Goal: Information Seeking & Learning: Find specific page/section

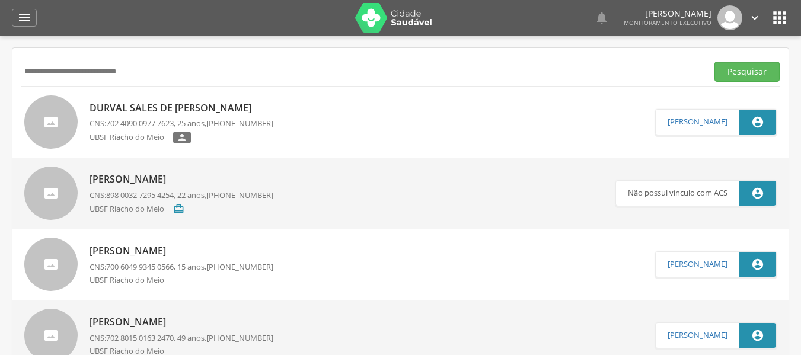
click at [237, 133] on div "UBSF Riacho do Meio " at bounding box center [182, 139] width 184 height 15
type input "**********"
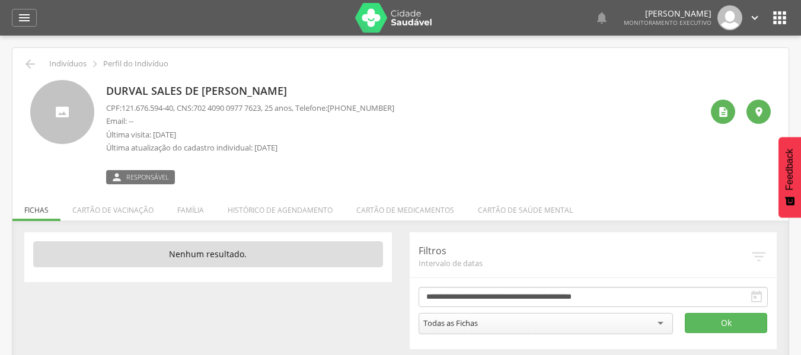
click at [185, 206] on li "Família" at bounding box center [190, 207] width 50 height 28
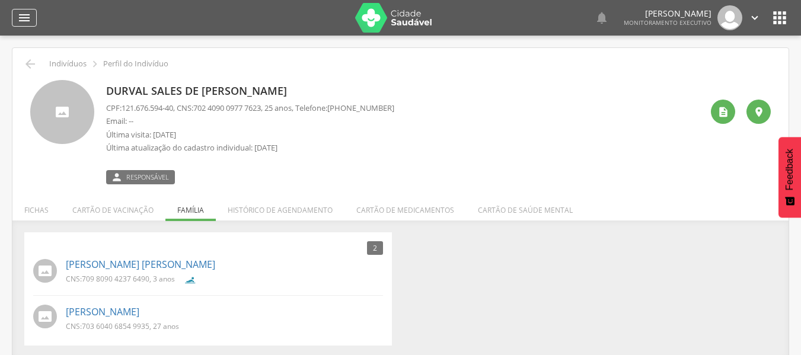
click at [28, 14] on icon "" at bounding box center [24, 18] width 14 height 14
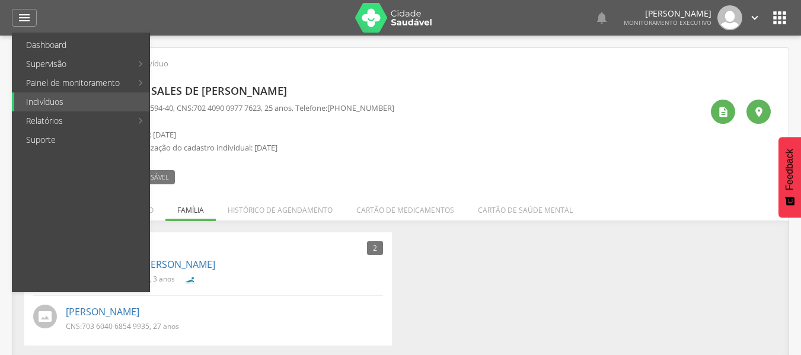
click at [348, 60] on div " Indivíduos  Perfil do Indivíduo" at bounding box center [400, 64] width 758 height 14
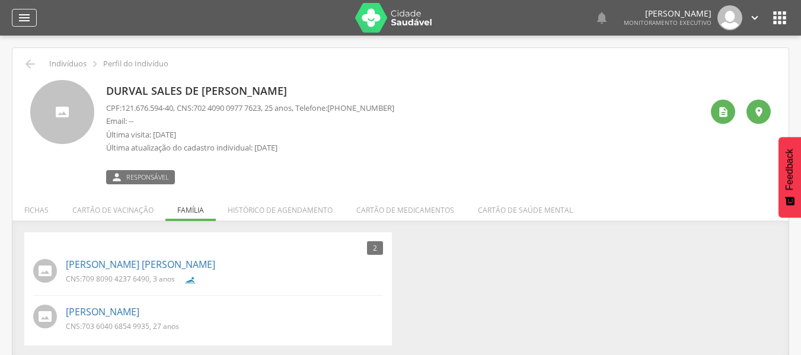
click at [30, 23] on icon "" at bounding box center [24, 18] width 14 height 14
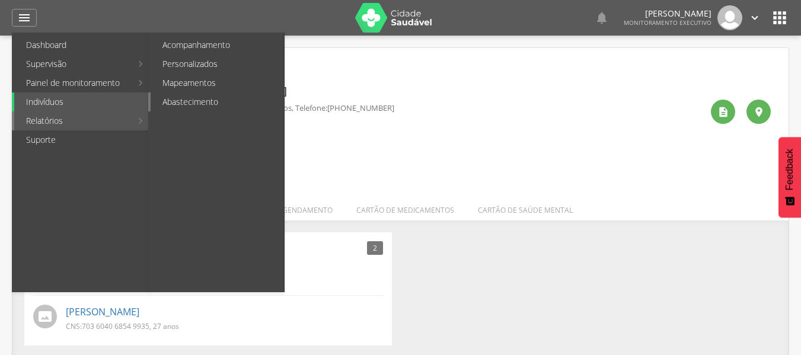
click at [203, 107] on link "Abastecimento" at bounding box center [217, 101] width 133 height 19
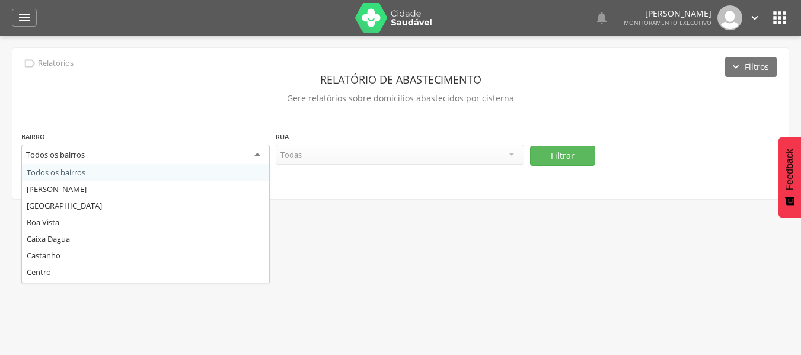
click at [222, 159] on div "Todos os bairros" at bounding box center [145, 155] width 248 height 21
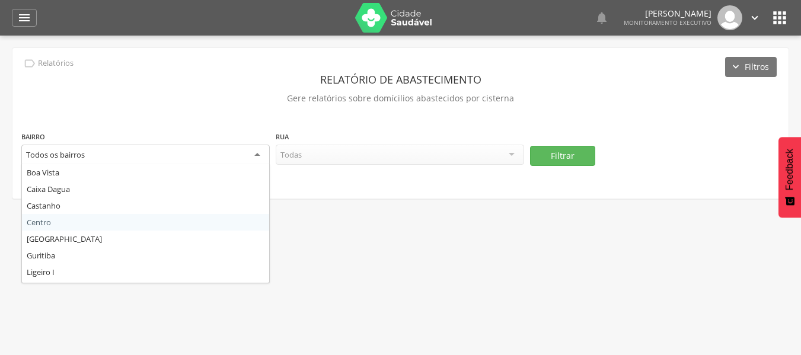
scroll to position [213, 0]
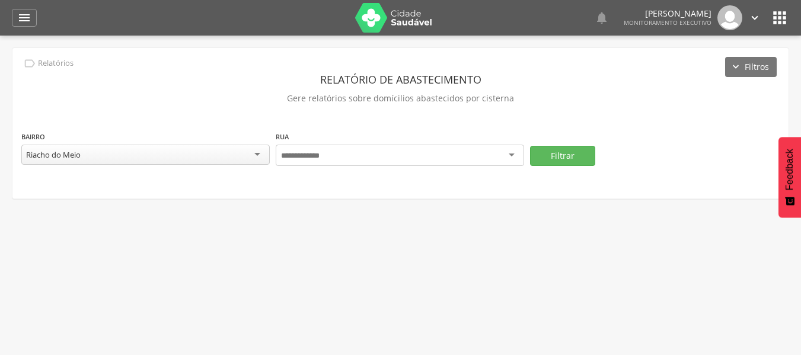
click at [340, 152] on div at bounding box center [400, 155] width 248 height 21
click at [514, 154] on div at bounding box center [400, 155] width 248 height 21
click at [509, 155] on div at bounding box center [400, 155] width 248 height 21
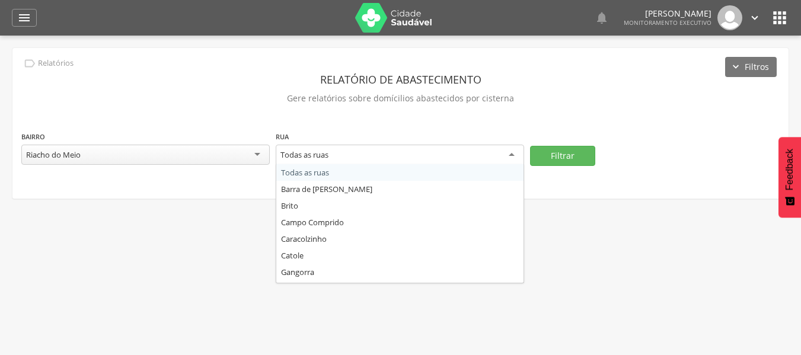
click at [509, 155] on div "Todas as ruas" at bounding box center [400, 155] width 248 height 21
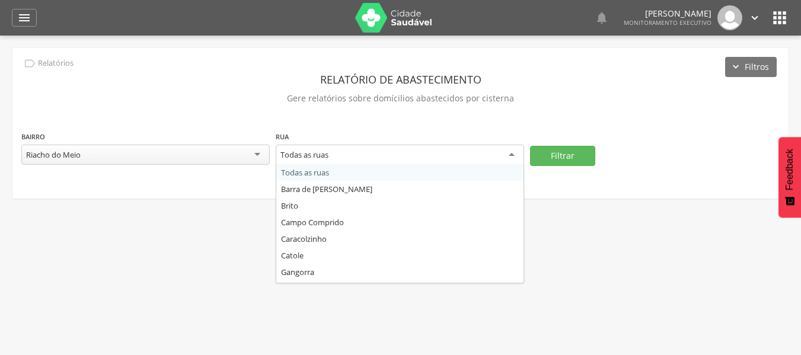
click at [509, 155] on div "Todas as ruas" at bounding box center [400, 155] width 248 height 21
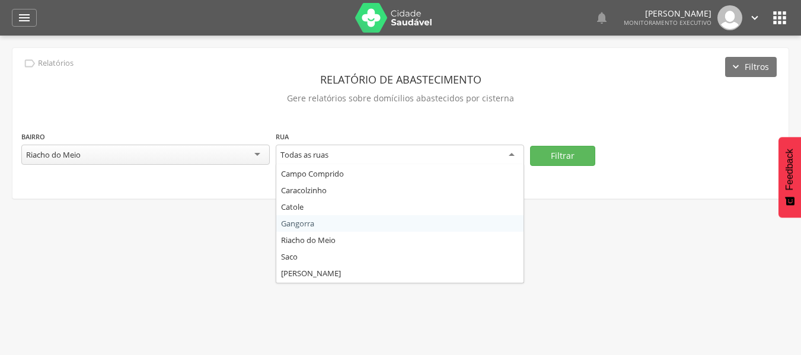
scroll to position [5, 0]
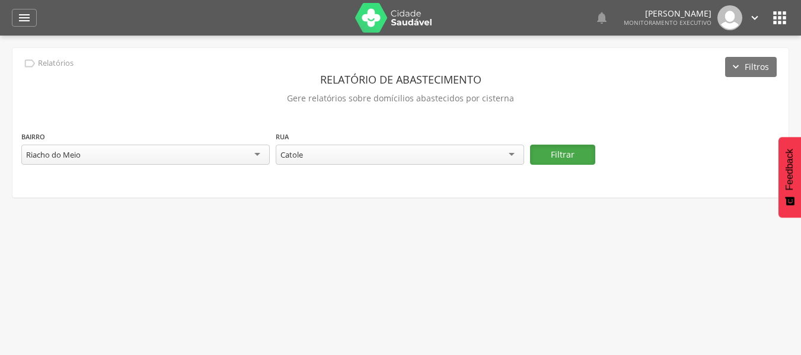
click at [551, 161] on button "Filtrar" at bounding box center [562, 155] width 65 height 20
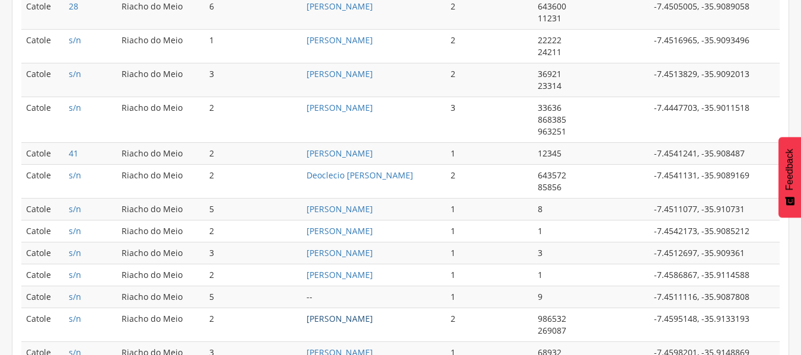
scroll to position [717, 0]
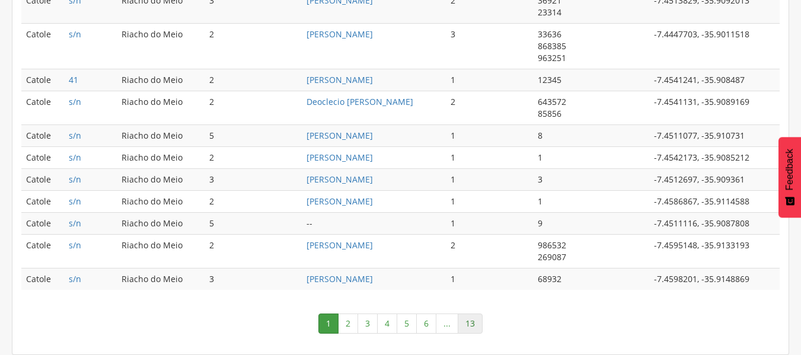
click at [469, 320] on link "13" at bounding box center [470, 324] width 25 height 20
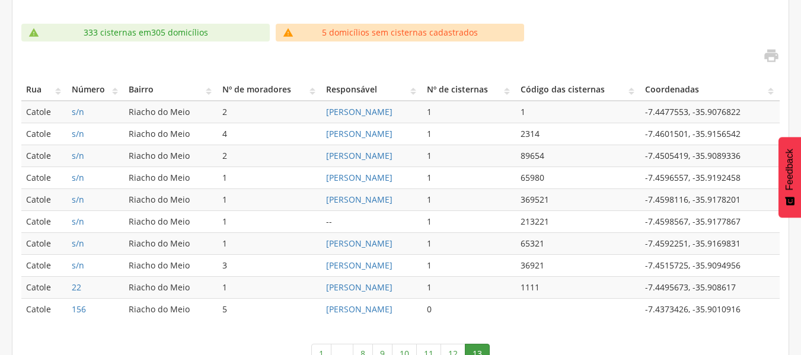
scroll to position [296, 0]
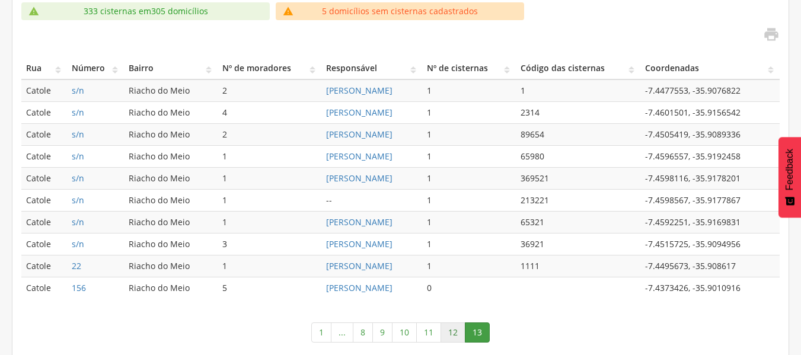
click at [453, 331] on link "12" at bounding box center [452, 332] width 25 height 20
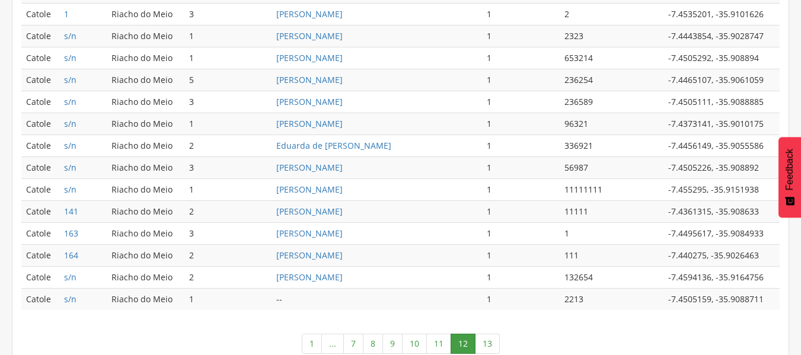
scroll to position [634, 0]
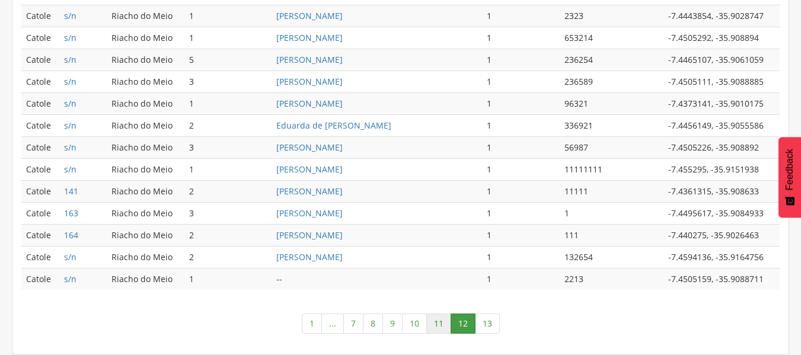
click at [446, 321] on link "11" at bounding box center [438, 324] width 25 height 20
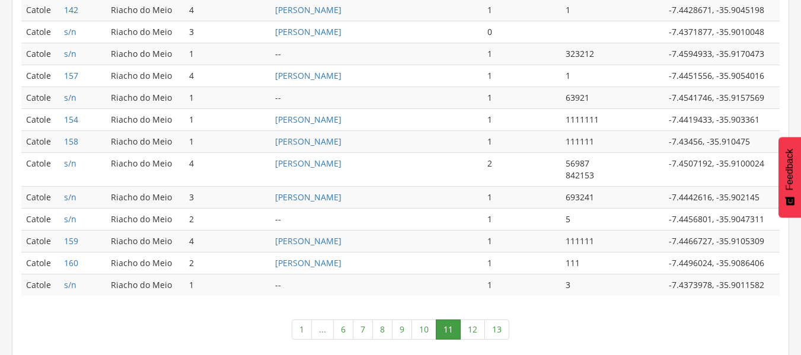
scroll to position [658, 0]
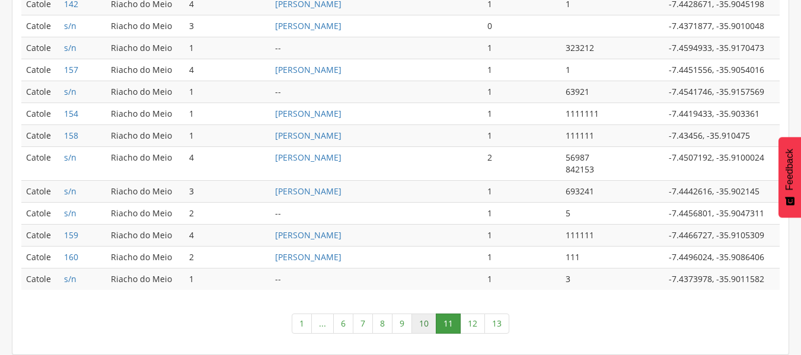
click at [423, 320] on link "10" at bounding box center [423, 324] width 25 height 20
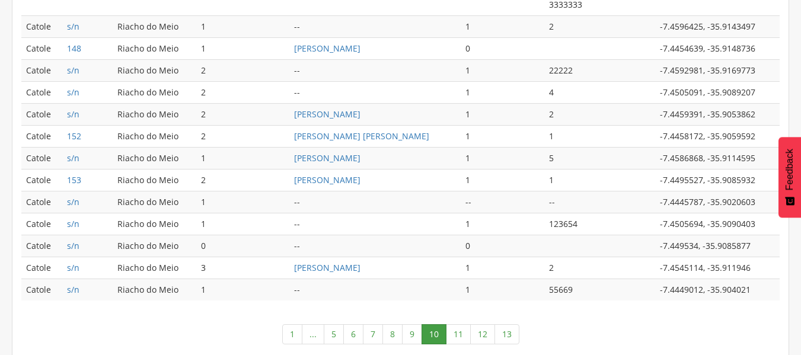
scroll to position [646, 0]
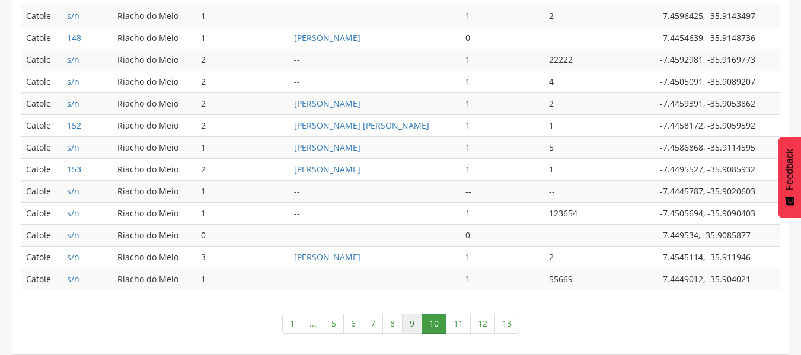
click at [413, 325] on link "9" at bounding box center [412, 324] width 20 height 20
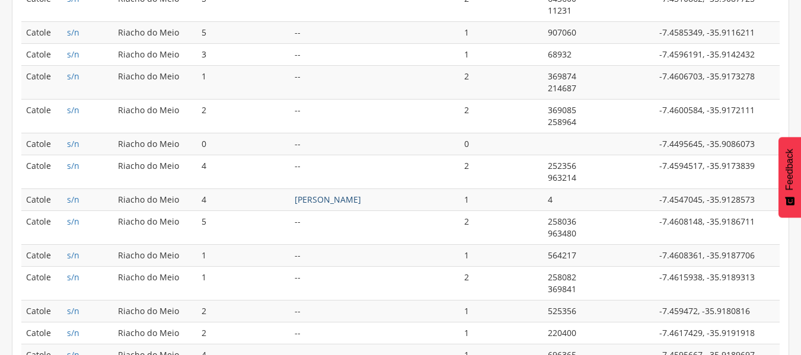
scroll to position [729, 0]
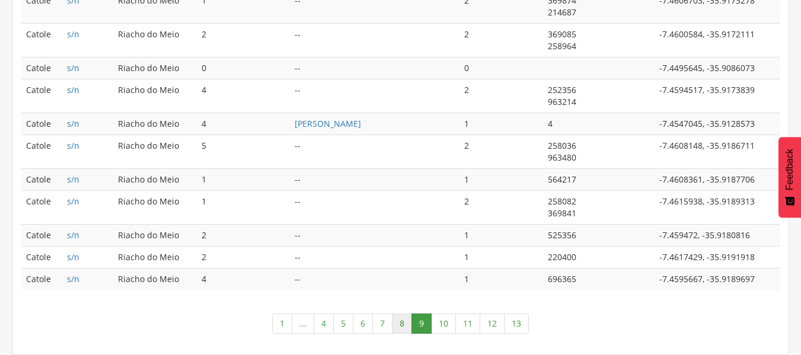
click at [401, 326] on link "8" at bounding box center [402, 324] width 20 height 20
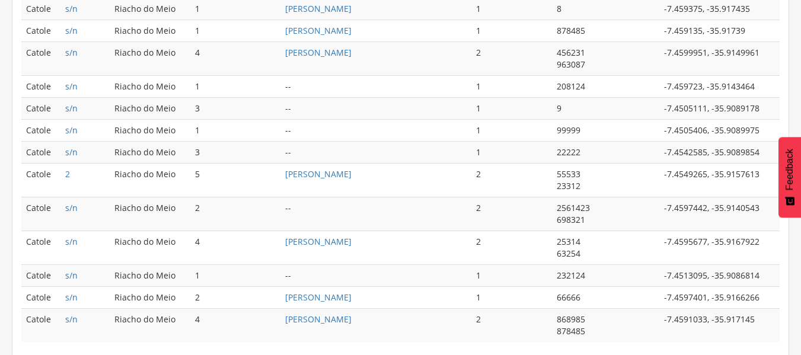
scroll to position [753, 0]
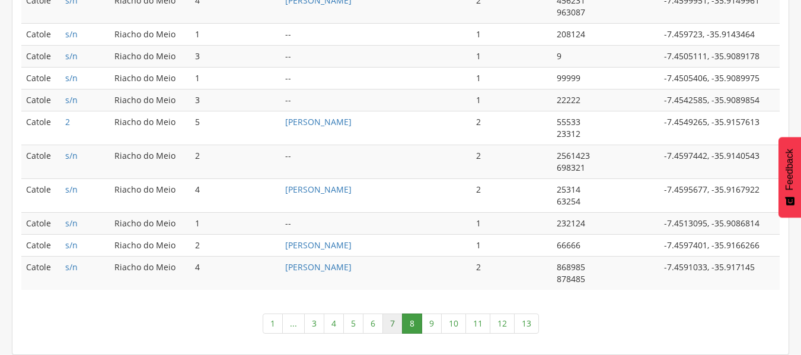
click at [390, 320] on link "7" at bounding box center [392, 324] width 20 height 20
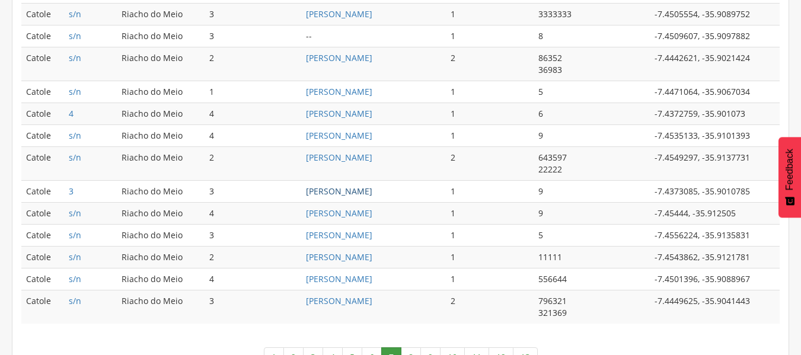
scroll to position [729, 0]
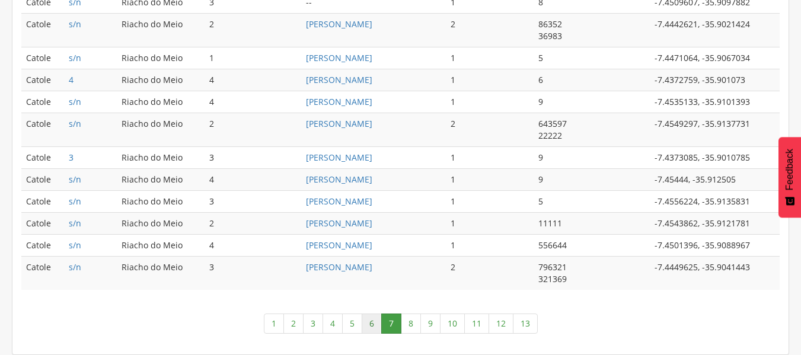
click at [370, 324] on link "6" at bounding box center [372, 324] width 20 height 20
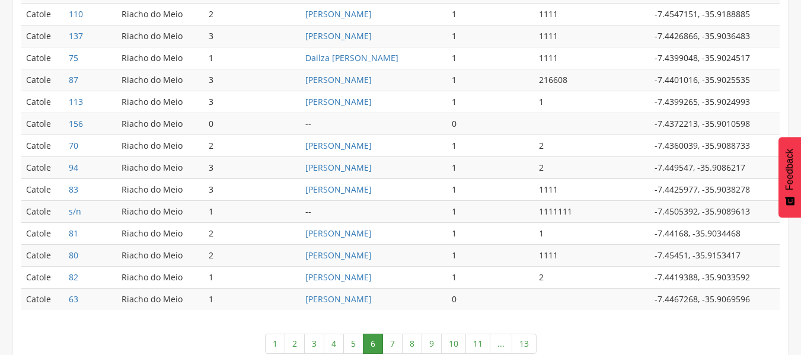
scroll to position [634, 0]
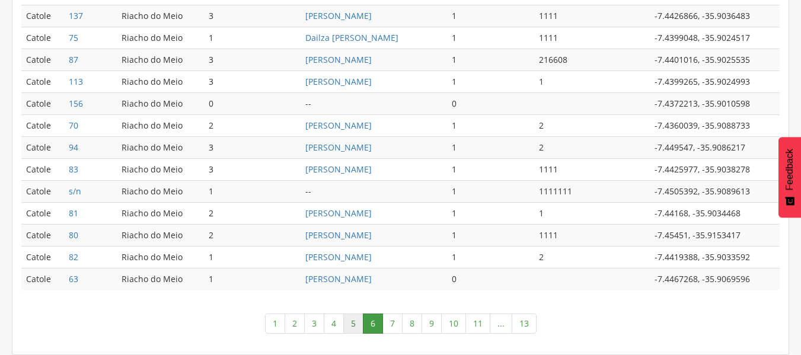
click at [356, 319] on link "5" at bounding box center [353, 324] width 20 height 20
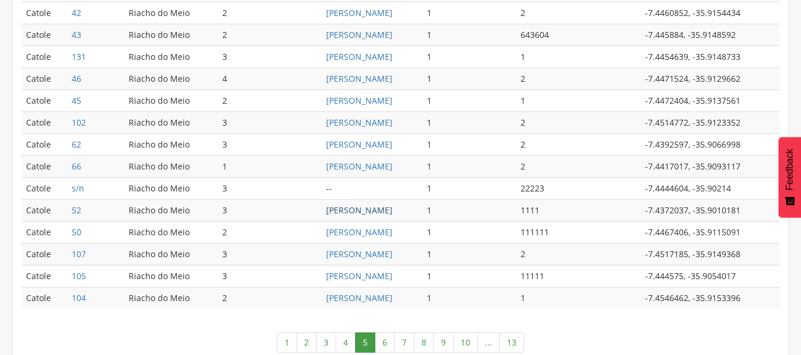
scroll to position [646, 0]
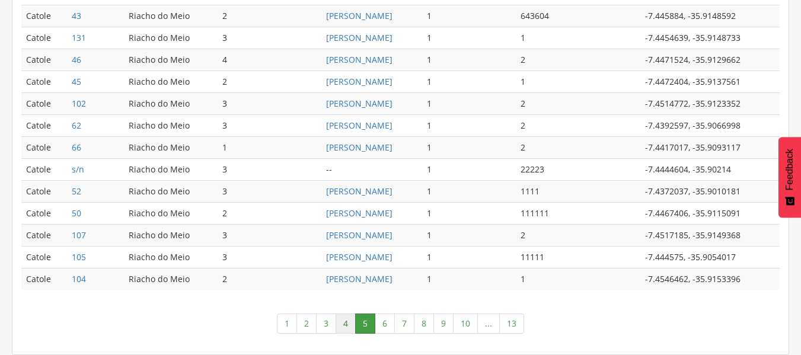
click at [346, 322] on link "4" at bounding box center [345, 324] width 20 height 20
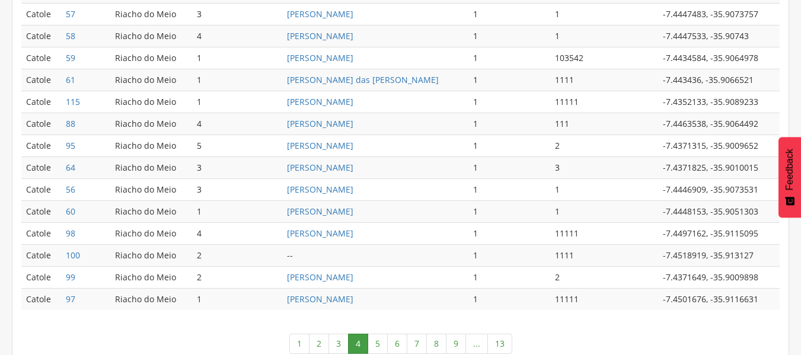
scroll to position [634, 0]
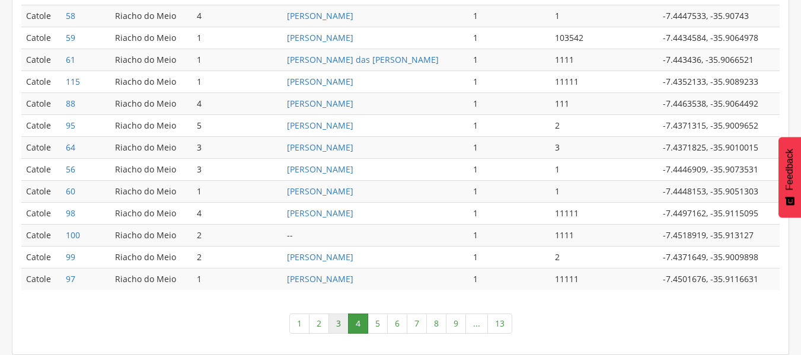
click at [338, 325] on link "3" at bounding box center [338, 324] width 20 height 20
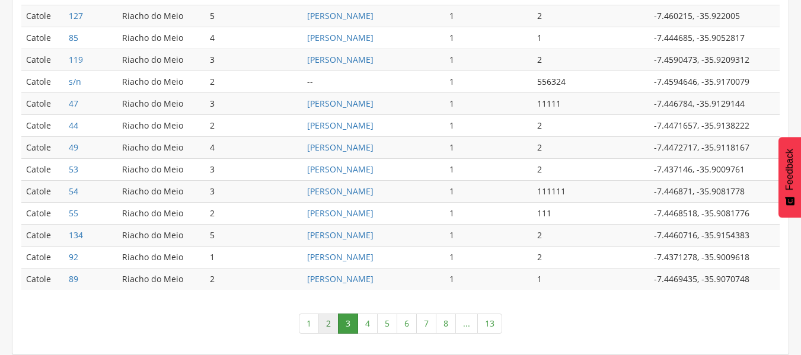
click at [331, 325] on link "2" at bounding box center [328, 324] width 20 height 20
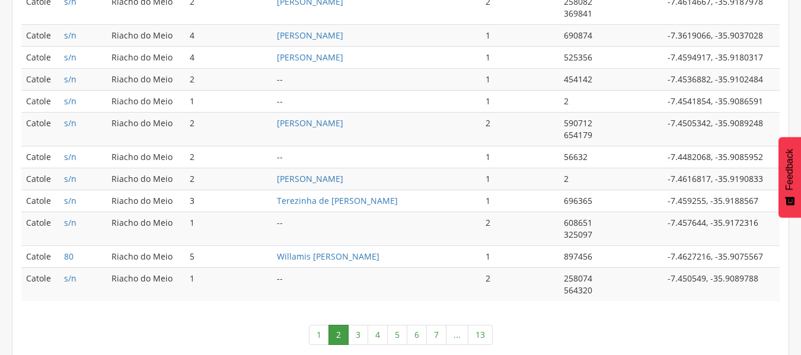
scroll to position [741, 0]
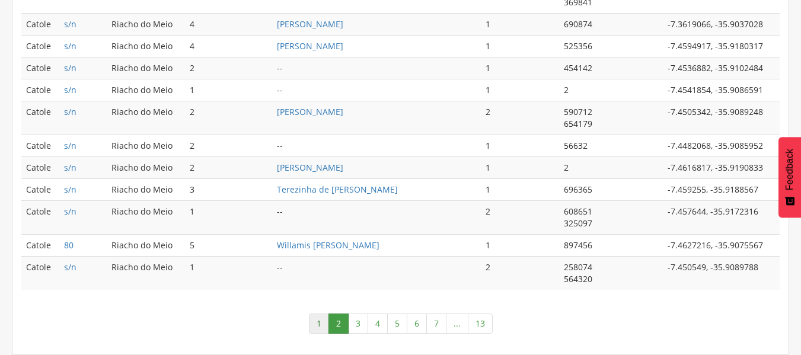
click at [322, 327] on link "1" at bounding box center [319, 324] width 20 height 20
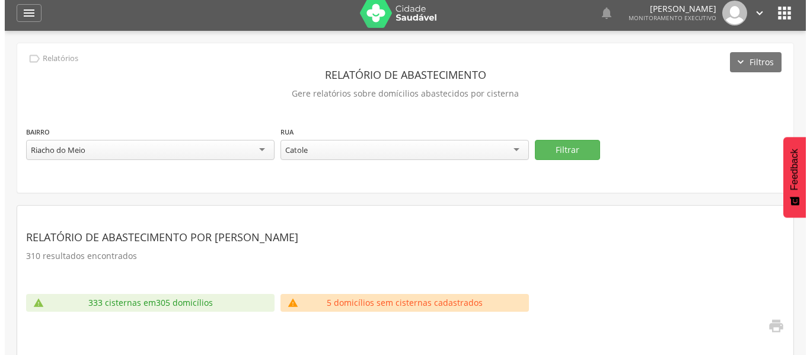
scroll to position [0, 0]
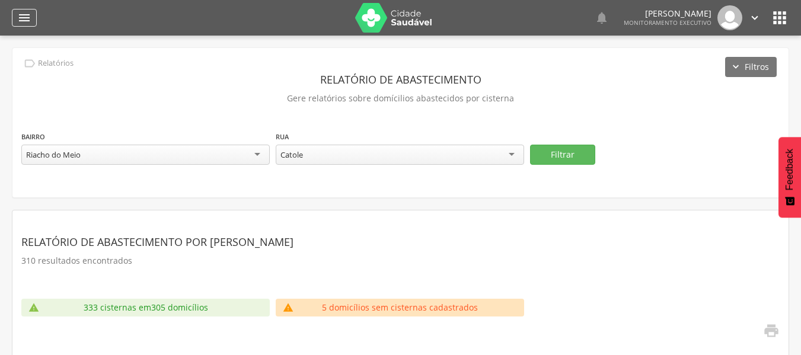
click at [25, 18] on icon "" at bounding box center [24, 18] width 14 height 14
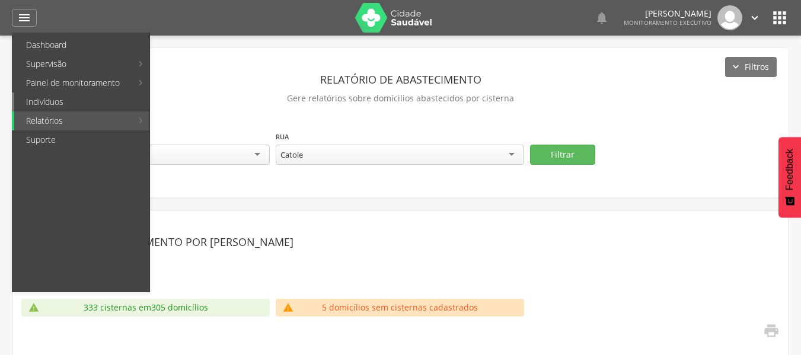
click at [76, 100] on link "Indivíduos" at bounding box center [81, 101] width 135 height 19
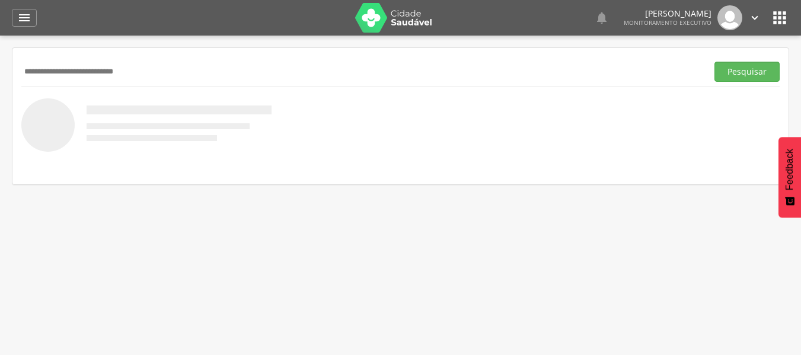
click at [125, 74] on input "**********" at bounding box center [361, 72] width 681 height 20
type input "**********"
click at [714, 62] on button "Pesquisar" at bounding box center [746, 72] width 65 height 20
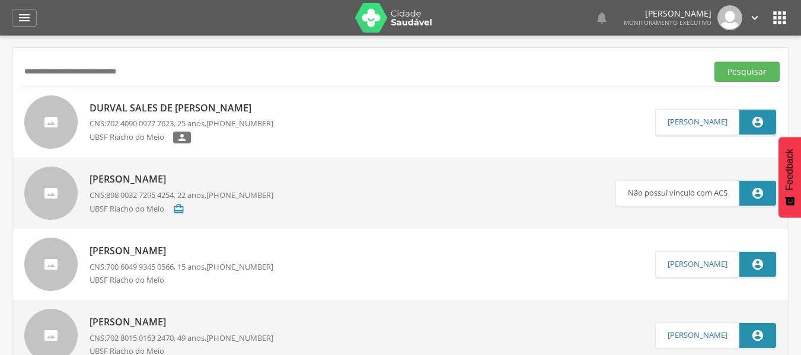
click at [239, 135] on div "UBSF Riacho do Meio " at bounding box center [182, 139] width 184 height 15
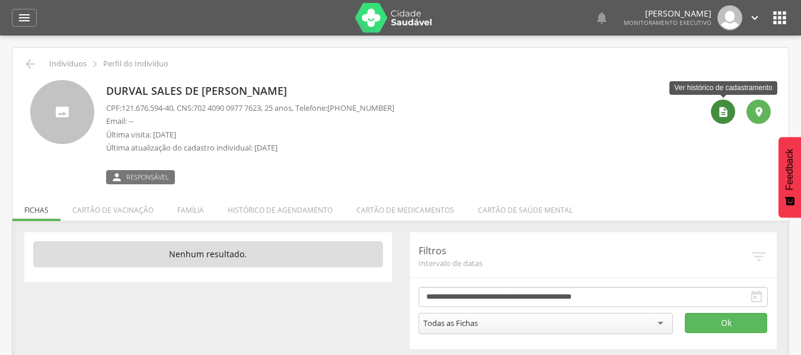
click at [728, 111] on icon "" at bounding box center [723, 112] width 12 height 12
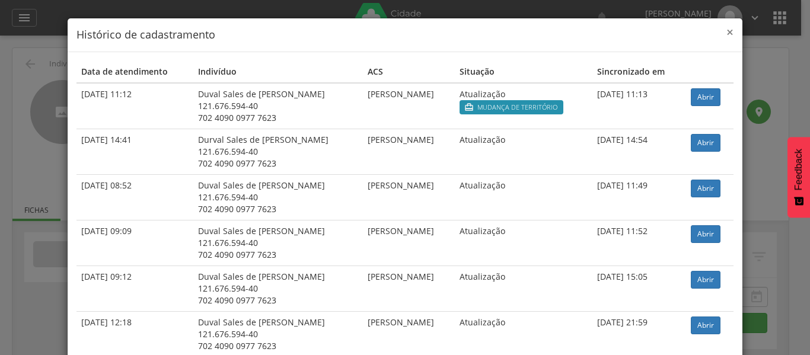
click at [726, 33] on span "×" at bounding box center [729, 32] width 7 height 17
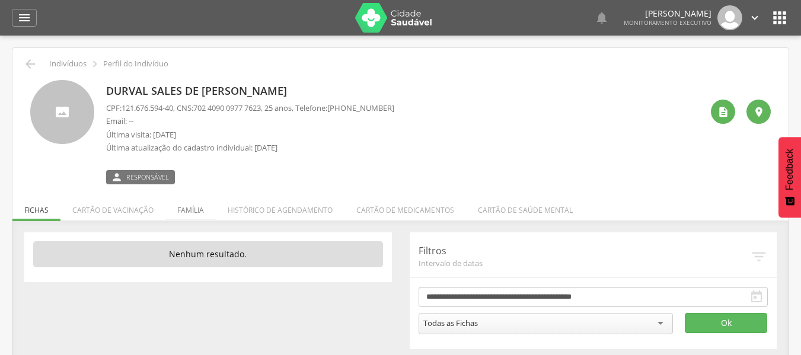
click at [194, 207] on li "Família" at bounding box center [190, 207] width 50 height 28
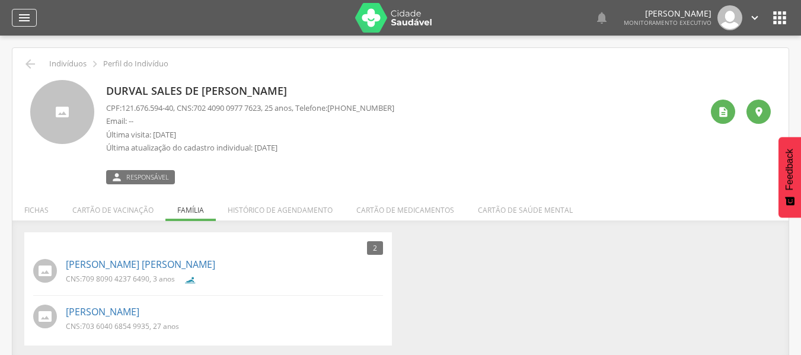
click at [25, 12] on icon "" at bounding box center [24, 18] width 14 height 14
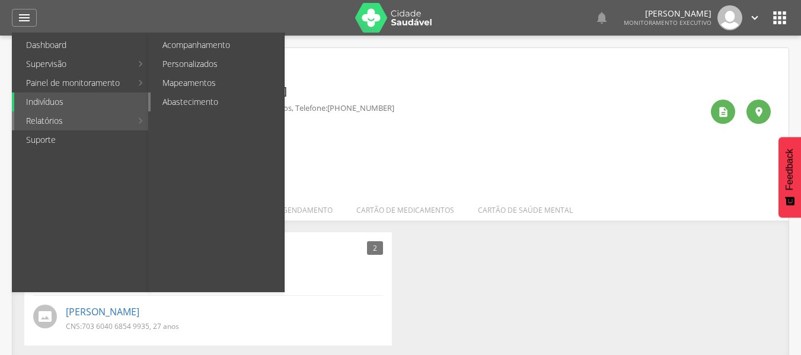
click at [203, 103] on link "Abastecimento" at bounding box center [217, 101] width 133 height 19
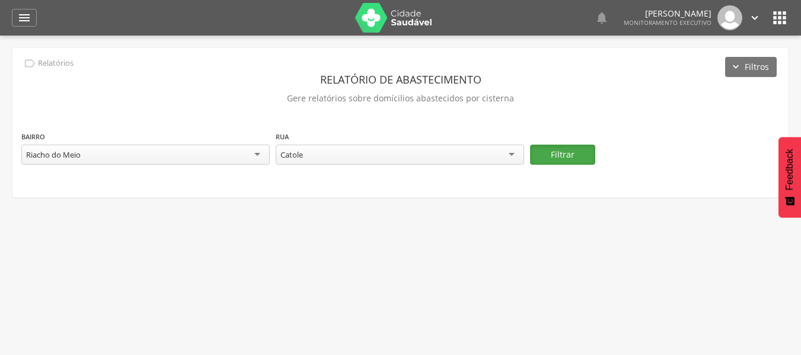
click at [579, 155] on button "Filtrar" at bounding box center [562, 155] width 65 height 20
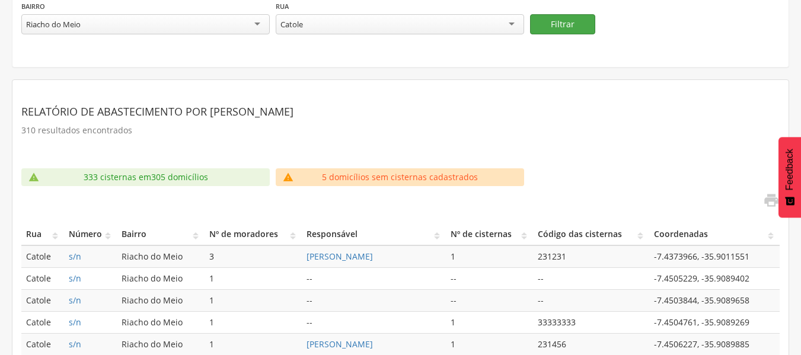
scroll to position [237, 0]
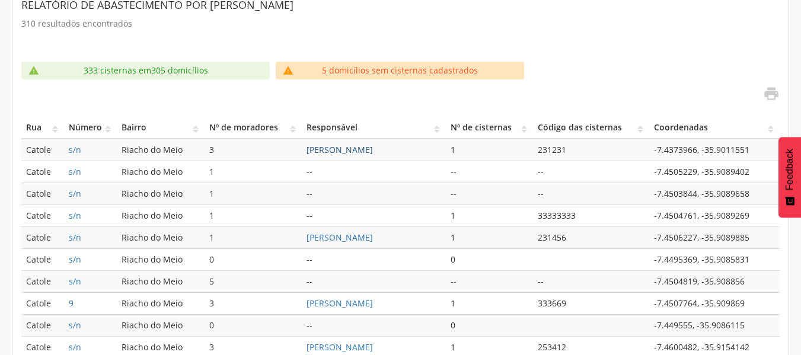
click at [349, 152] on link "[PERSON_NAME]" at bounding box center [339, 149] width 66 height 11
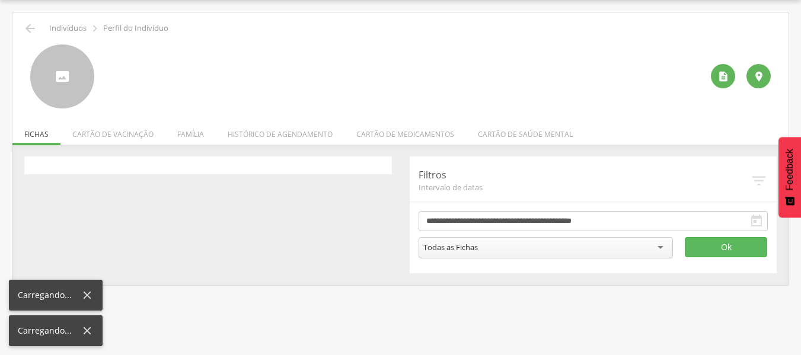
scroll to position [36, 0]
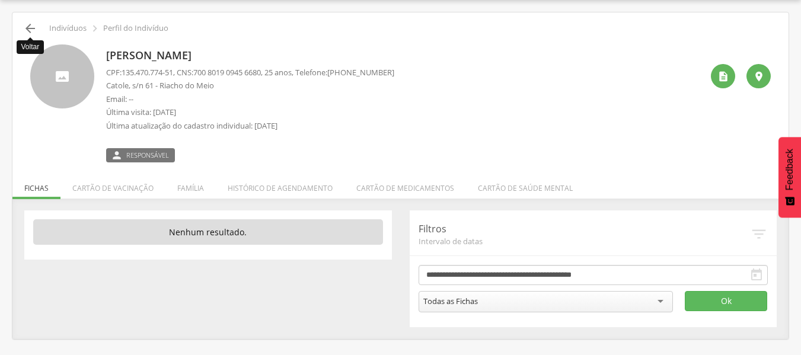
click at [28, 29] on icon "" at bounding box center [30, 28] width 14 height 14
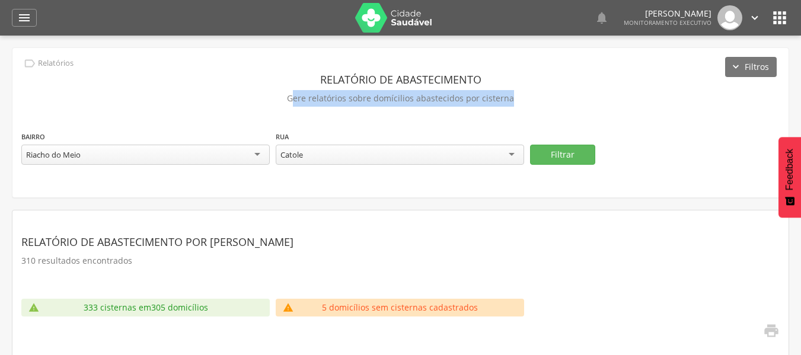
drag, startPoint x: 299, startPoint y: 97, endPoint x: 515, endPoint y: 94, distance: 215.8
click at [515, 94] on p "Gere relatórios sobre domícilios abastecidos por cisterna" at bounding box center [400, 98] width 758 height 17
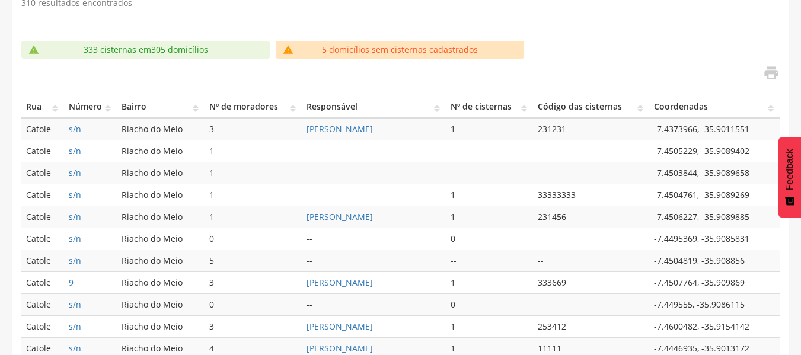
scroll to position [296, 0]
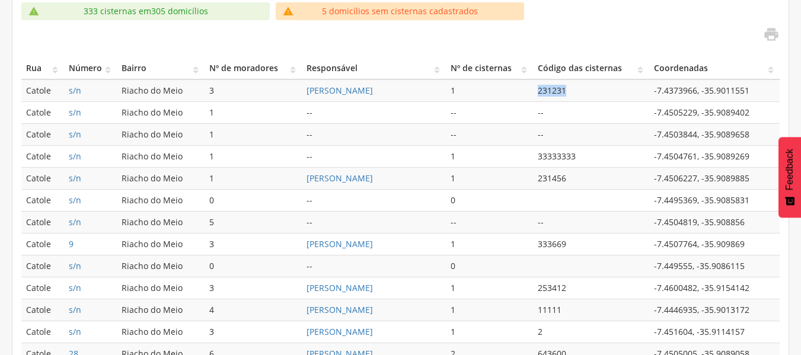
drag, startPoint x: 551, startPoint y: 92, endPoint x: 669, endPoint y: 80, distance: 118.6
click at [607, 81] on td "231231" at bounding box center [591, 90] width 116 height 23
drag, startPoint x: 663, startPoint y: 90, endPoint x: 760, endPoint y: 90, distance: 96.6
click at [760, 90] on td "-7.4373966, -35.9011551" at bounding box center [714, 90] width 130 height 23
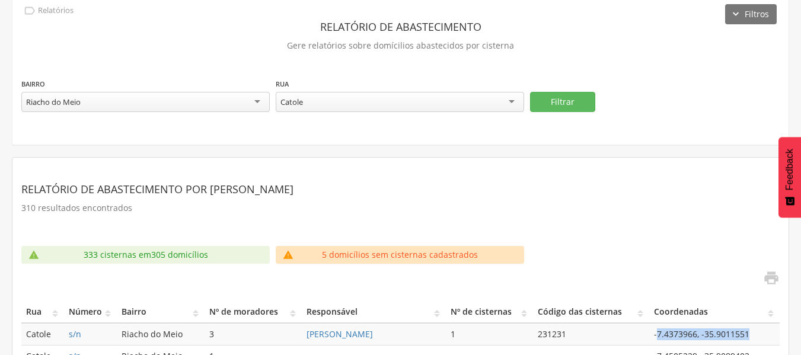
scroll to position [0, 0]
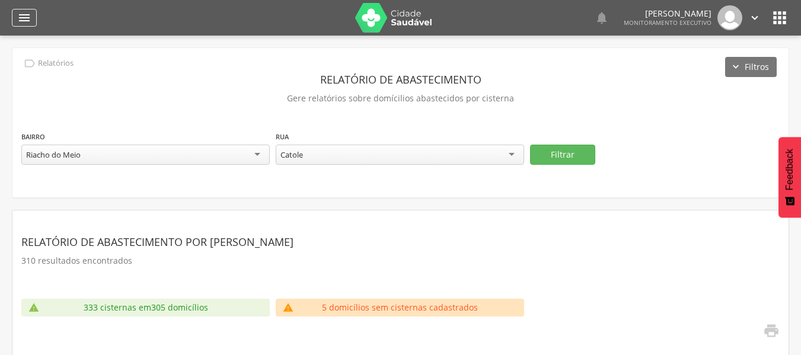
click at [24, 24] on icon "" at bounding box center [24, 18] width 14 height 14
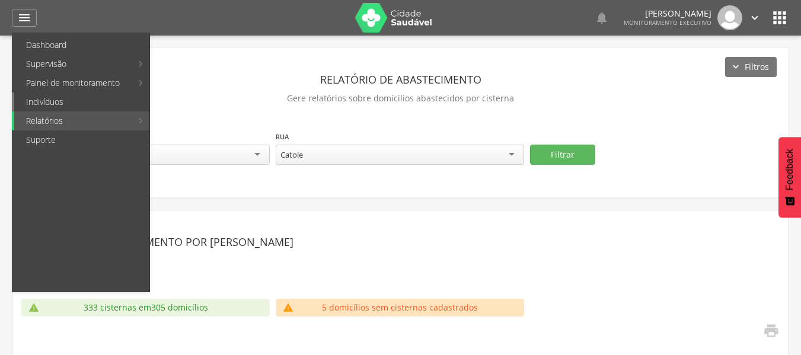
click at [65, 103] on link "Indivíduos" at bounding box center [81, 101] width 135 height 19
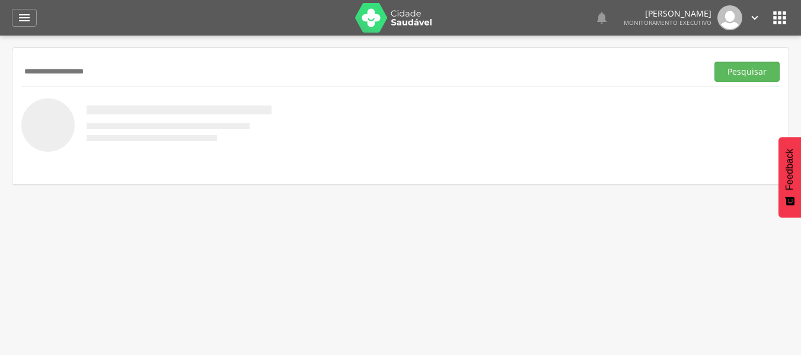
type input "**********"
click at [714, 62] on button "Pesquisar" at bounding box center [746, 72] width 65 height 20
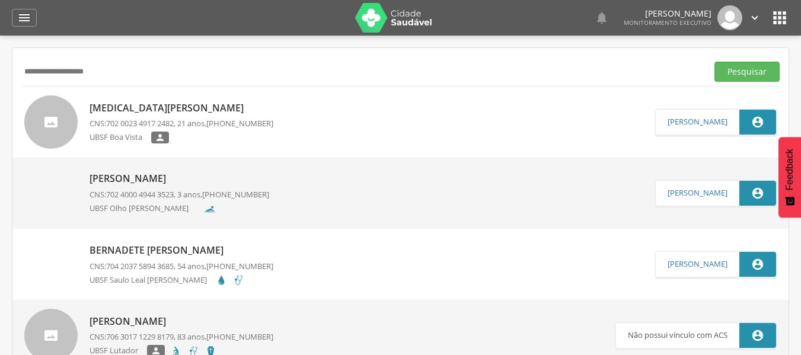
click at [204, 139] on div "UBSF Boa Vista " at bounding box center [182, 139] width 184 height 15
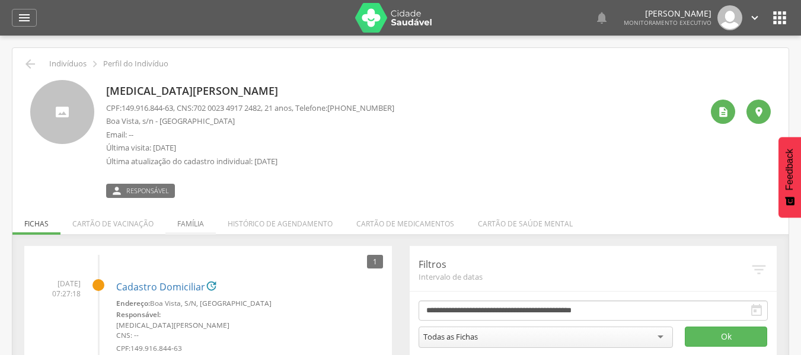
click at [187, 225] on li "Família" at bounding box center [190, 221] width 50 height 28
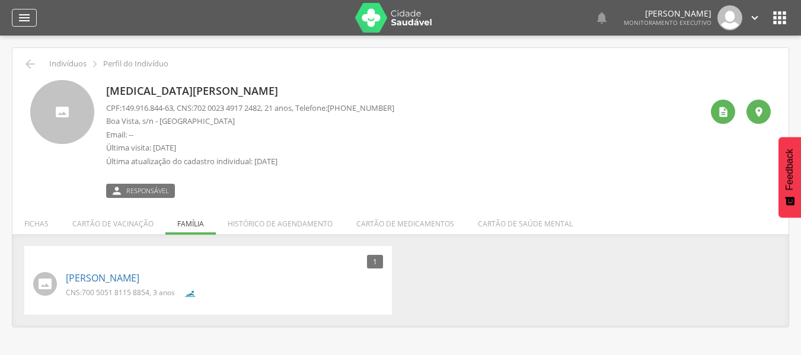
click at [20, 21] on icon "" at bounding box center [24, 18] width 14 height 14
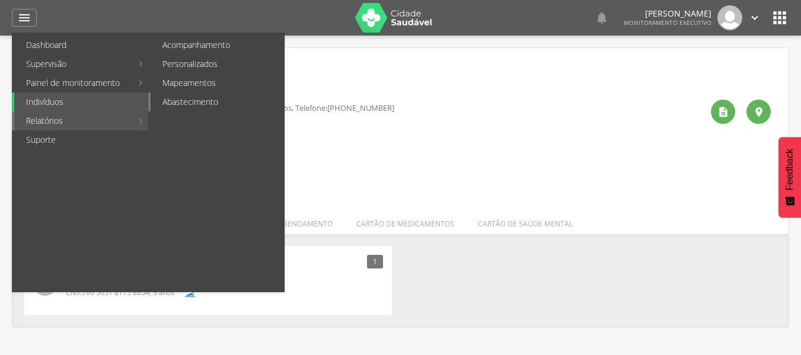
click at [203, 96] on link "Abastecimento" at bounding box center [217, 101] width 133 height 19
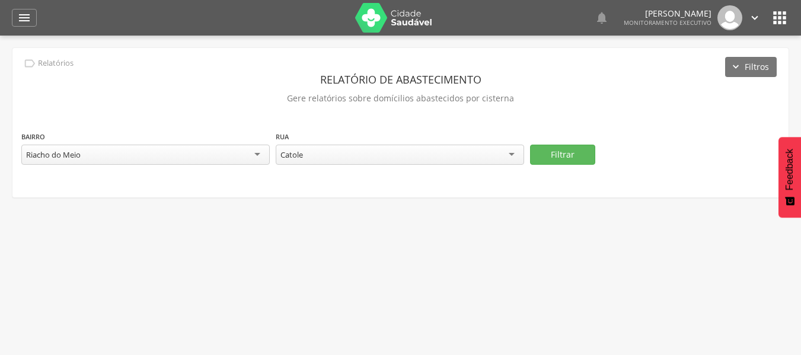
click at [215, 156] on div "Riacho do Meio" at bounding box center [145, 155] width 248 height 20
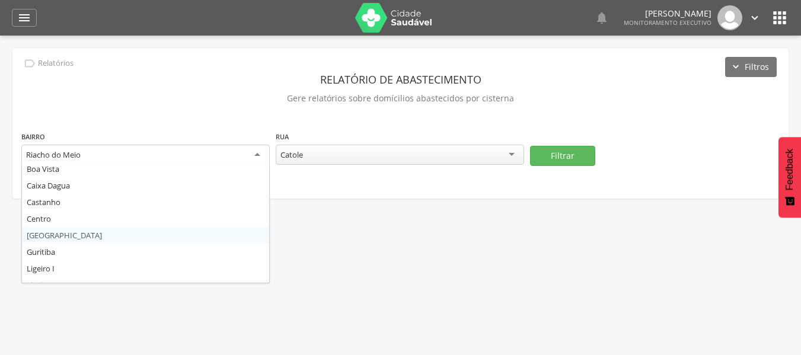
scroll to position [36, 0]
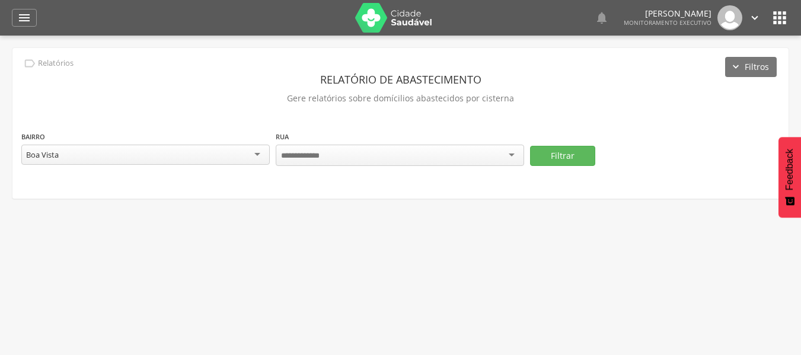
click at [374, 154] on div at bounding box center [400, 155] width 248 height 21
click at [397, 156] on div "Todas as ruas" at bounding box center [400, 155] width 248 height 20
click at [550, 152] on button "Filtrar" at bounding box center [562, 155] width 65 height 20
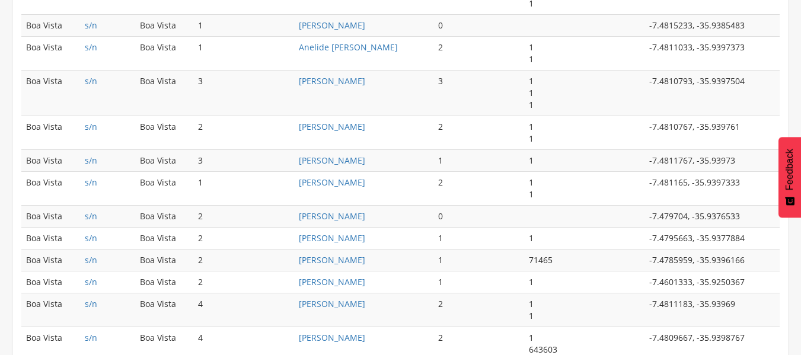
scroll to position [765, 0]
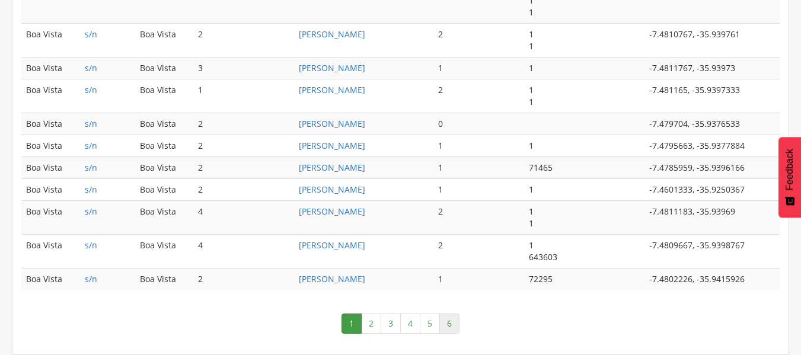
click at [450, 328] on link "6" at bounding box center [449, 324] width 20 height 20
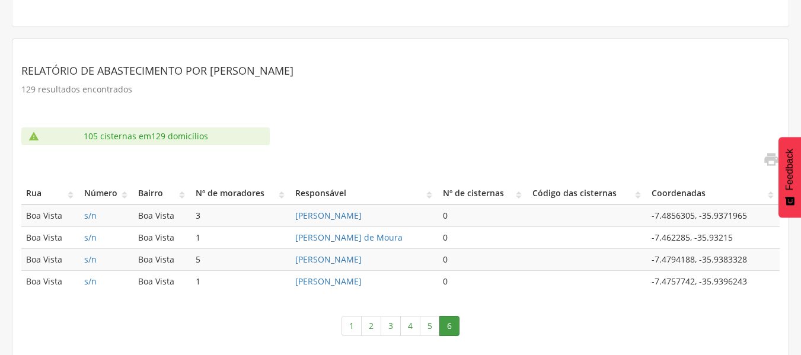
scroll to position [174, 0]
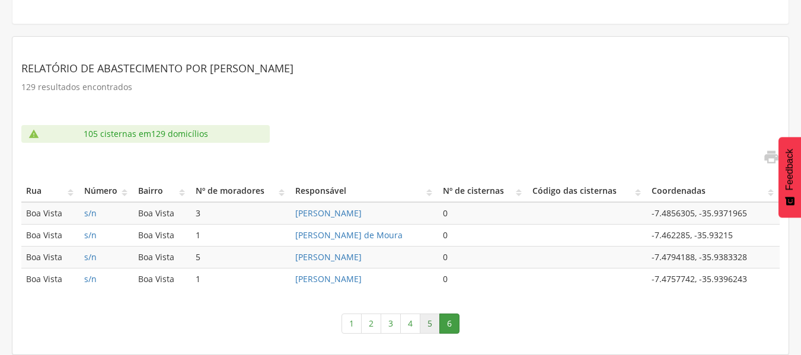
click at [435, 327] on link "5" at bounding box center [430, 324] width 20 height 20
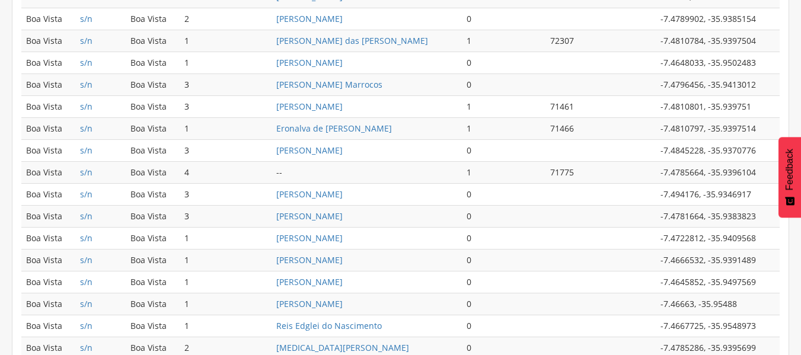
scroll to position [593, 0]
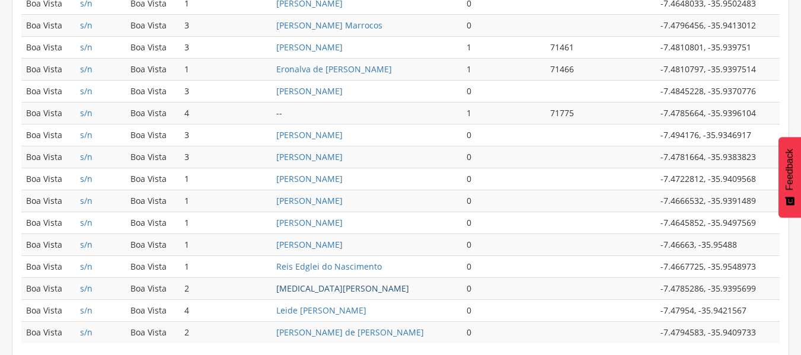
click at [348, 288] on link "[MEDICAL_DATA][PERSON_NAME]" at bounding box center [342, 288] width 133 height 11
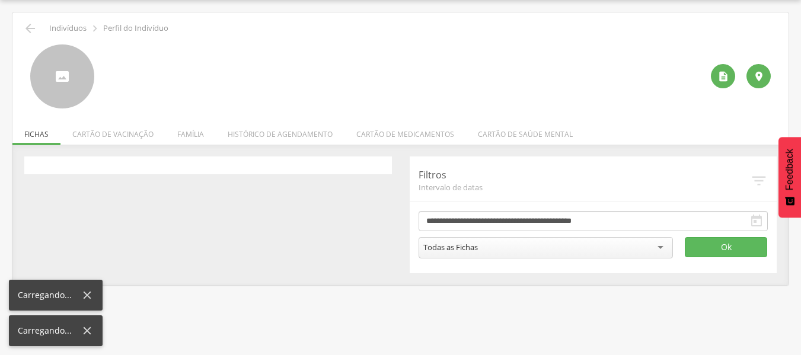
scroll to position [36, 0]
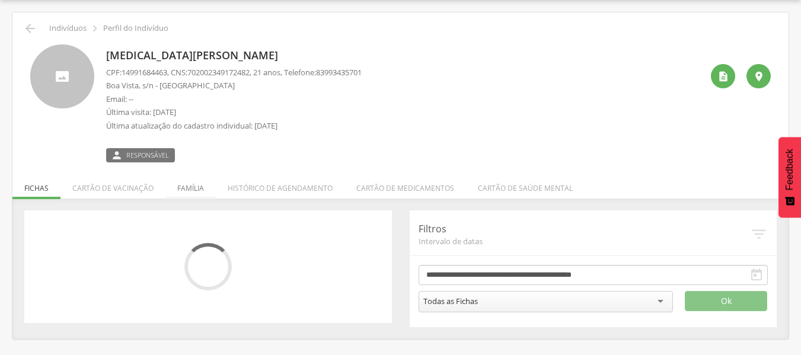
click at [181, 192] on li "Família" at bounding box center [190, 185] width 50 height 28
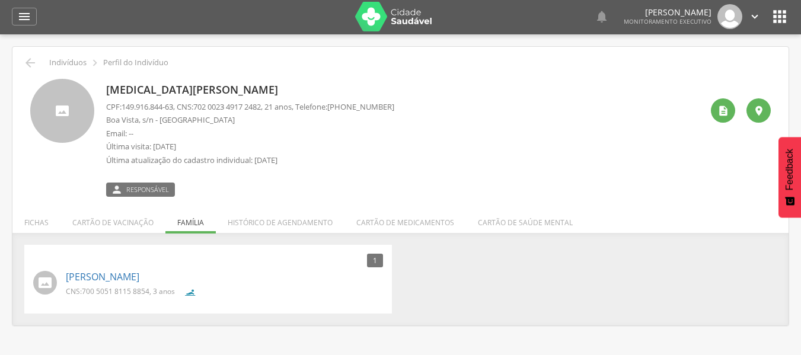
scroll to position [0, 0]
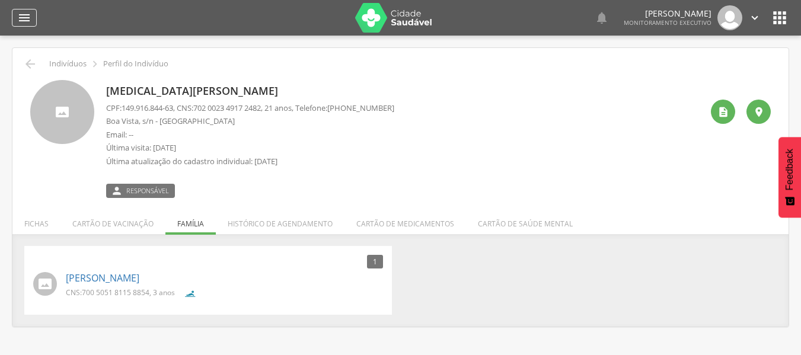
click at [31, 18] on div "" at bounding box center [24, 18] width 25 height 18
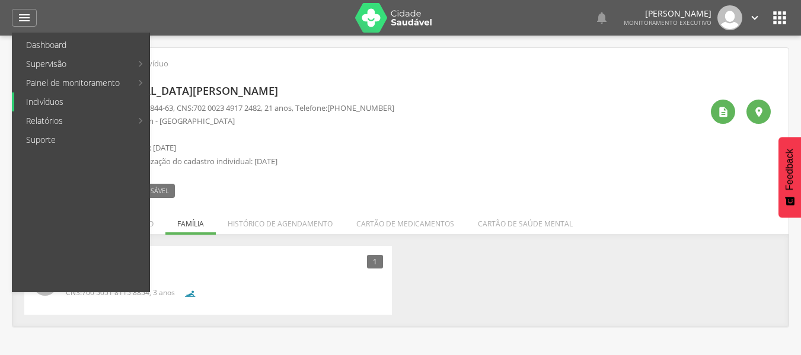
click at [61, 100] on link "Indivíduos" at bounding box center [81, 101] width 135 height 19
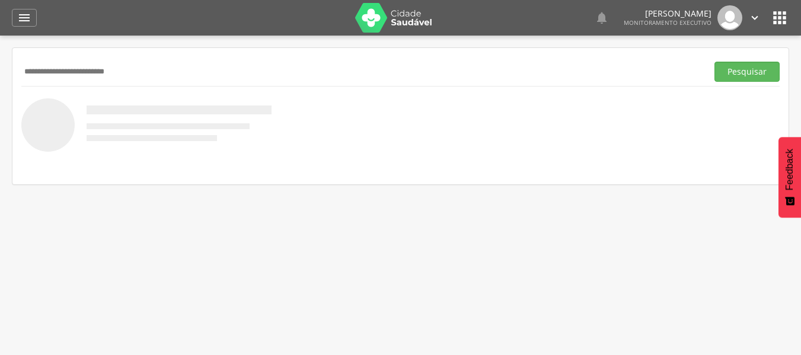
type input "**********"
click at [714, 62] on button "Pesquisar" at bounding box center [746, 72] width 65 height 20
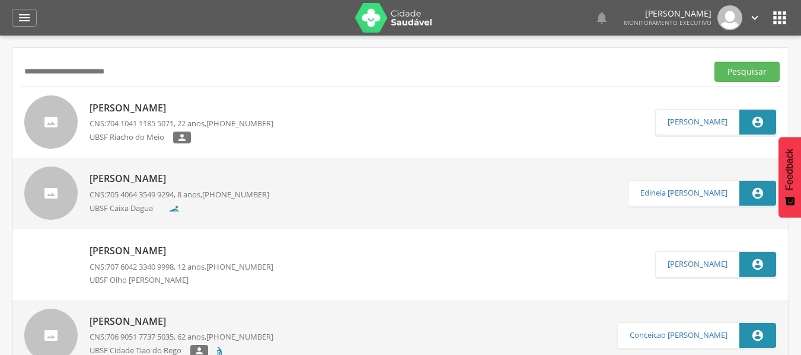
click at [288, 135] on link "[PERSON_NAME] CNS: 704 1041 1185 5071 , 22 anos, [PHONE_NUMBER] UBSF Riacho do …" at bounding box center [339, 121] width 631 height 53
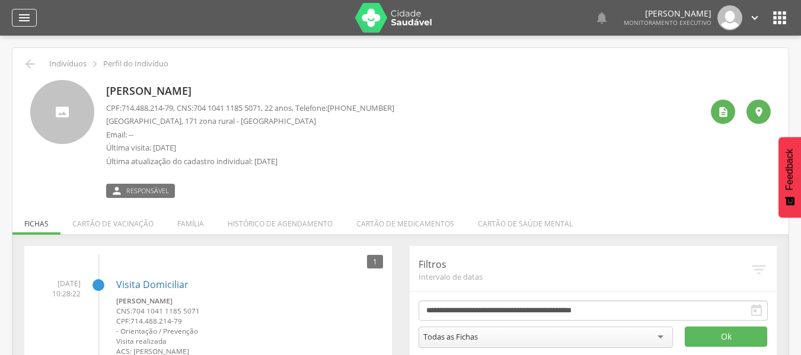
click at [22, 20] on icon "" at bounding box center [24, 18] width 14 height 14
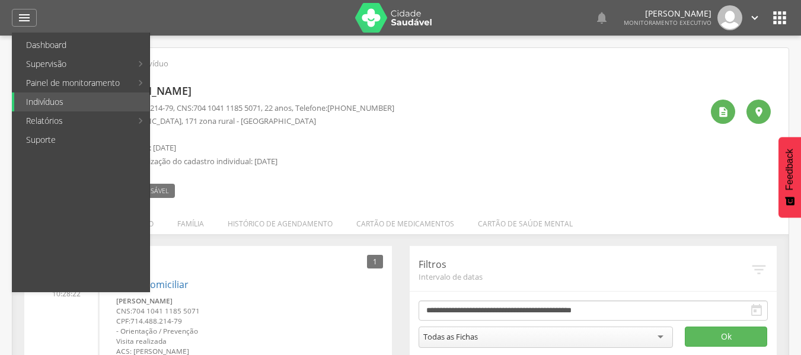
click at [203, 104] on link "Abastecimento" at bounding box center [217, 101] width 133 height 19
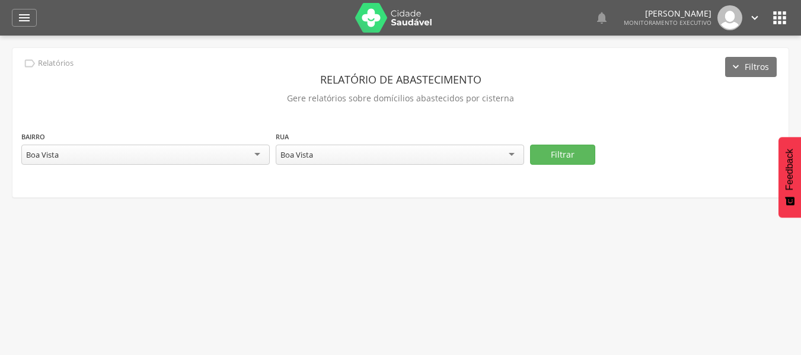
click at [200, 161] on div "Boa Vista" at bounding box center [145, 155] width 248 height 20
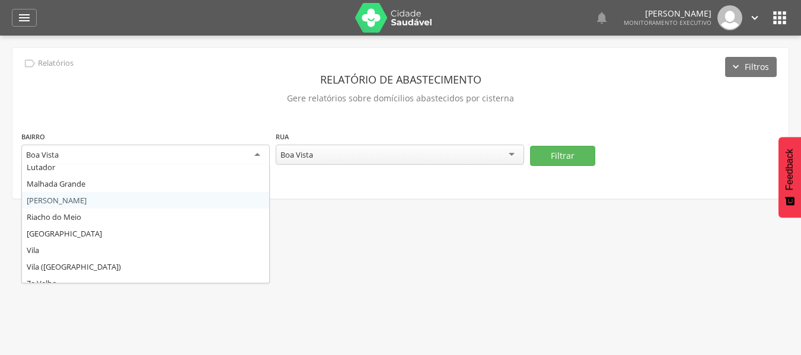
scroll to position [213, 0]
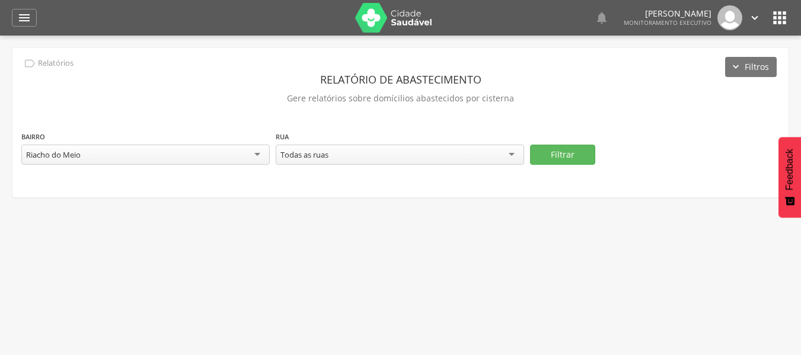
click at [349, 155] on div "Todas as ruas" at bounding box center [400, 155] width 248 height 20
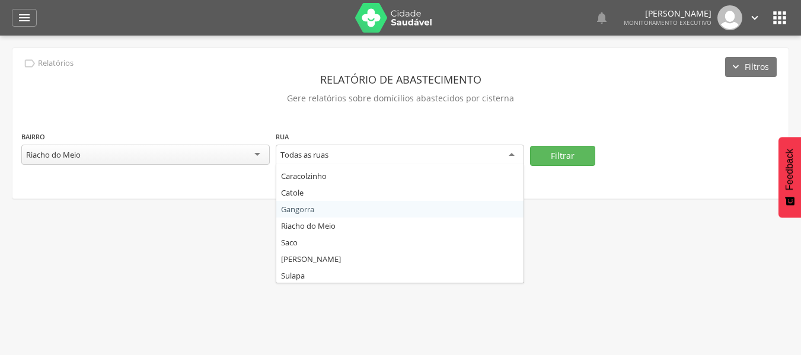
scroll to position [64, 0]
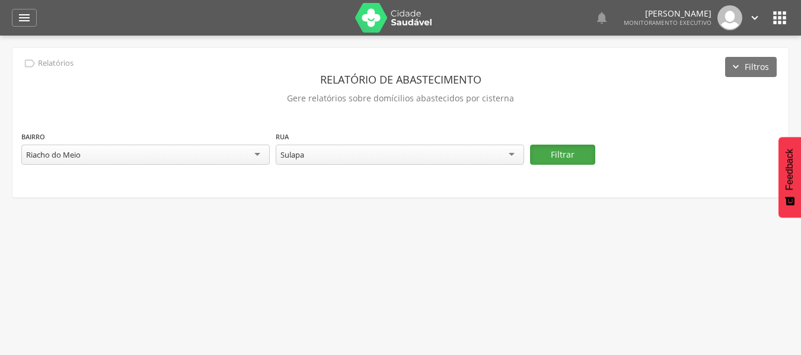
click at [576, 152] on button "Filtrar" at bounding box center [562, 155] width 65 height 20
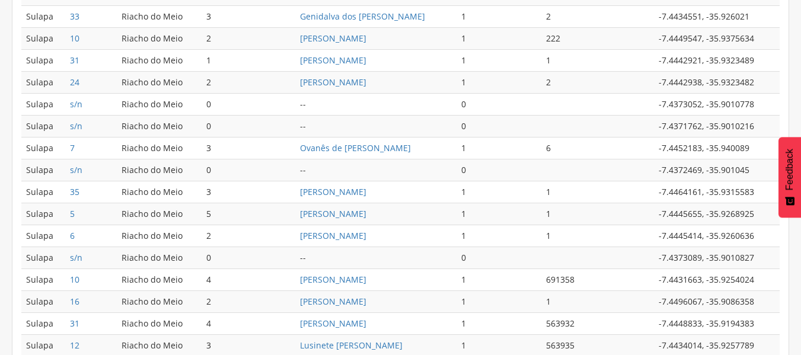
scroll to position [634, 0]
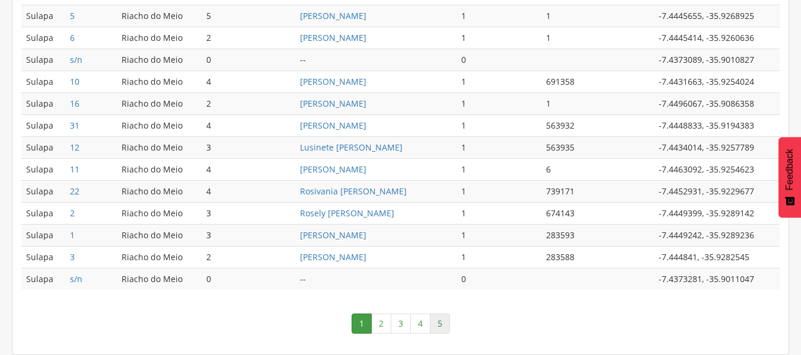
click at [443, 328] on link "5" at bounding box center [440, 324] width 20 height 20
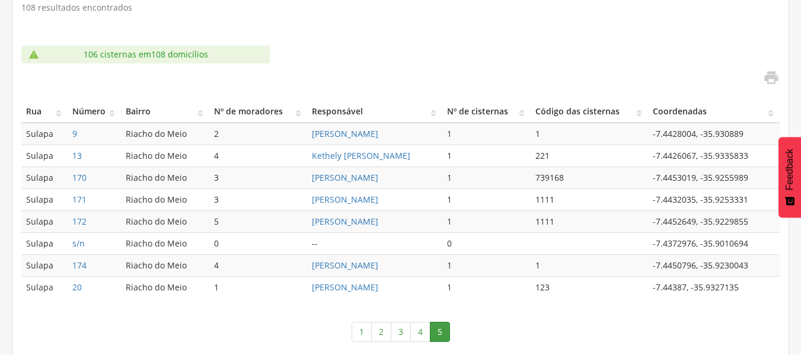
scroll to position [261, 0]
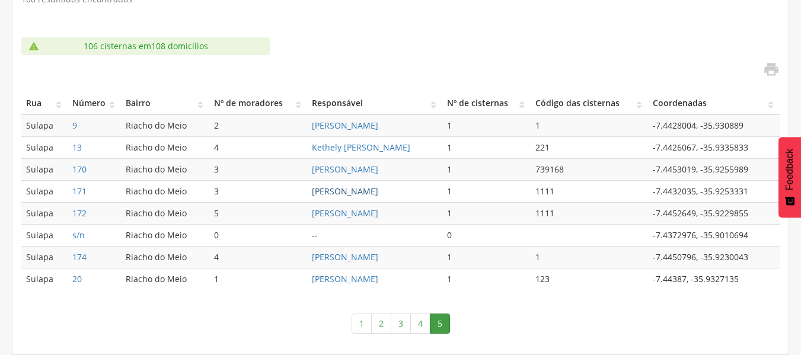
click at [346, 189] on link "[PERSON_NAME]" at bounding box center [345, 191] width 66 height 11
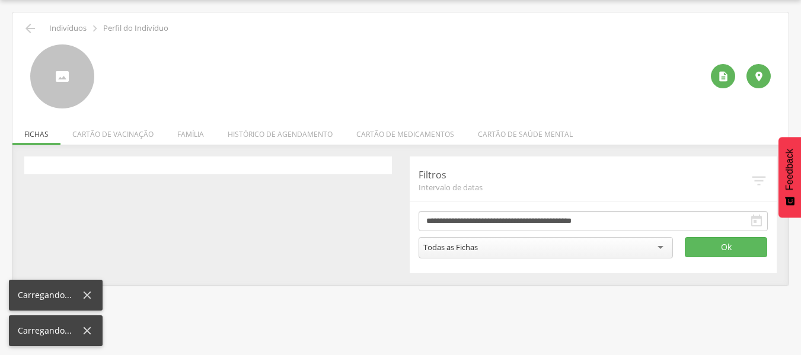
scroll to position [36, 0]
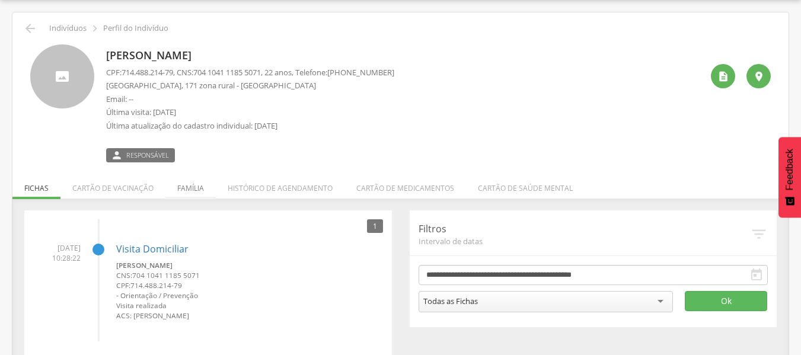
click at [194, 194] on li "Família" at bounding box center [190, 185] width 50 height 28
